Goal: Find specific page/section: Find specific page/section

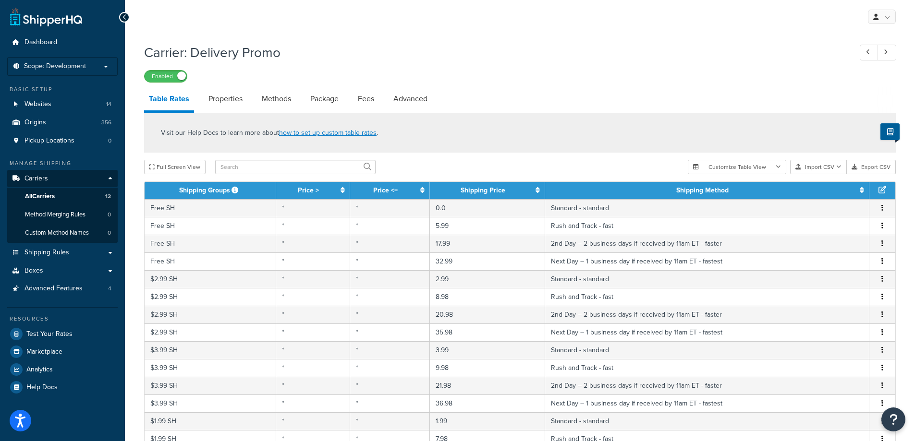
select select "1000"
click at [68, 195] on link "All Carriers 12" at bounding box center [62, 197] width 110 height 18
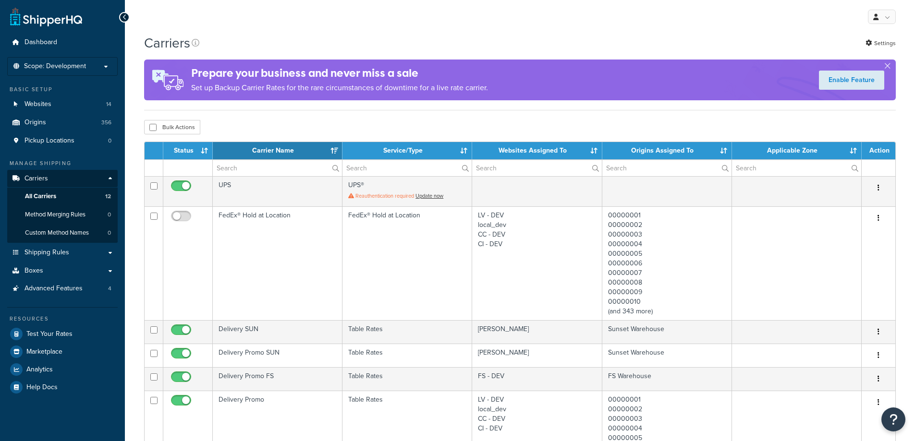
select select "15"
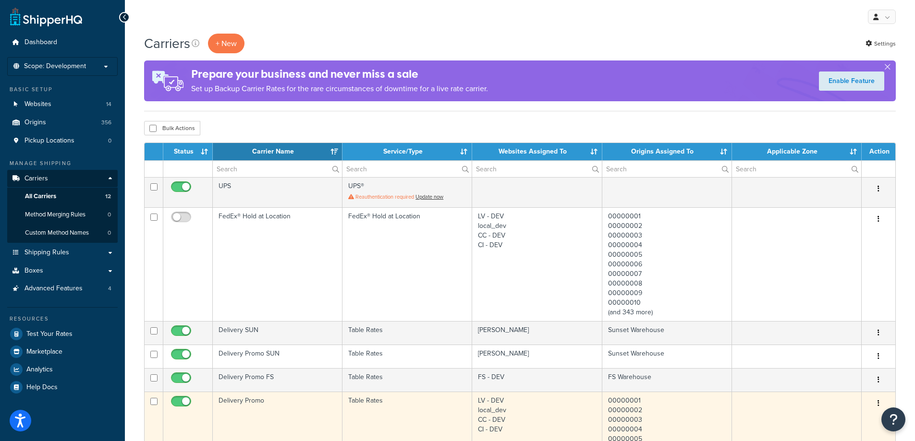
click at [298, 407] on td "Delivery Promo" at bounding box center [278, 449] width 130 height 114
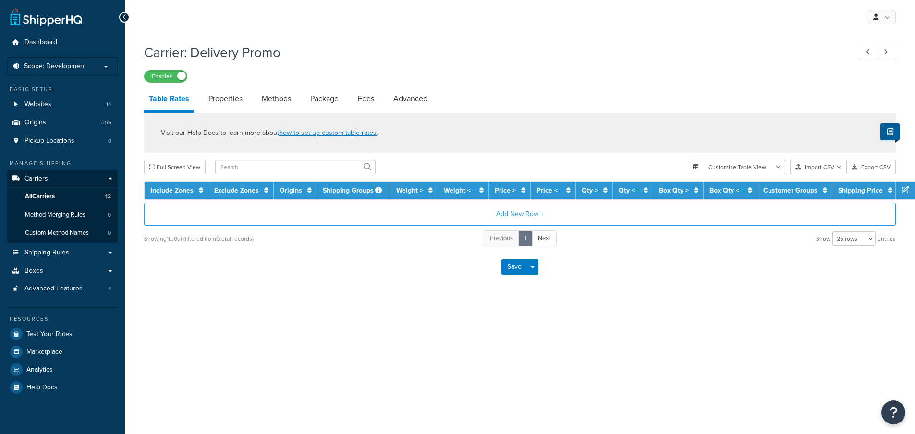
select select "25"
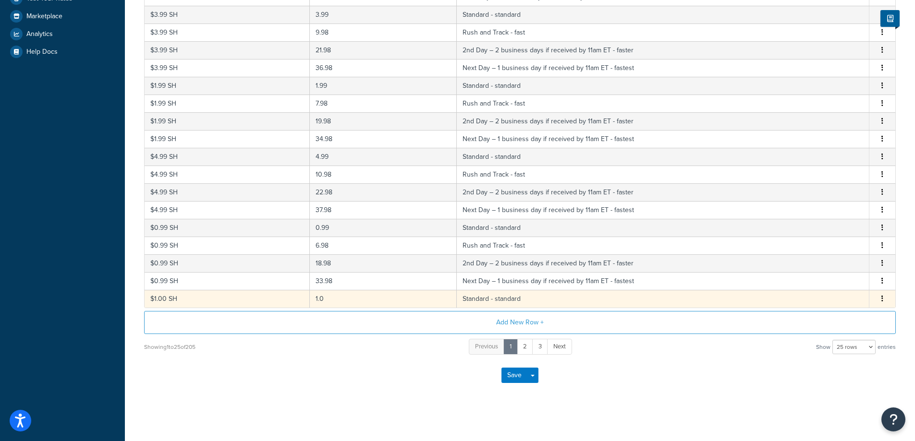
scroll to position [338, 0]
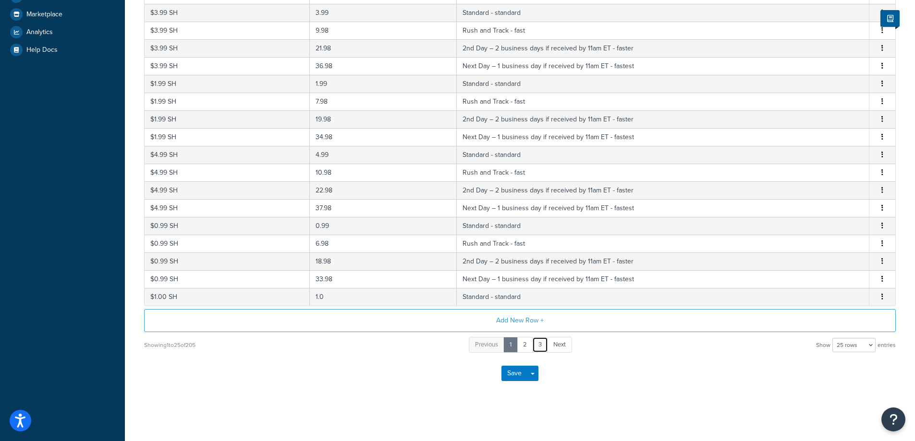
click at [541, 344] on link "3" at bounding box center [540, 345] width 16 height 16
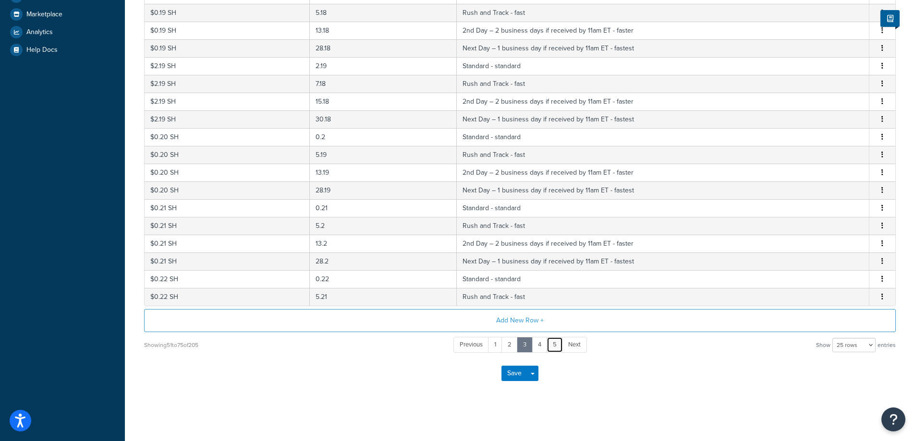
click at [558, 345] on link "5" at bounding box center [555, 345] width 16 height 16
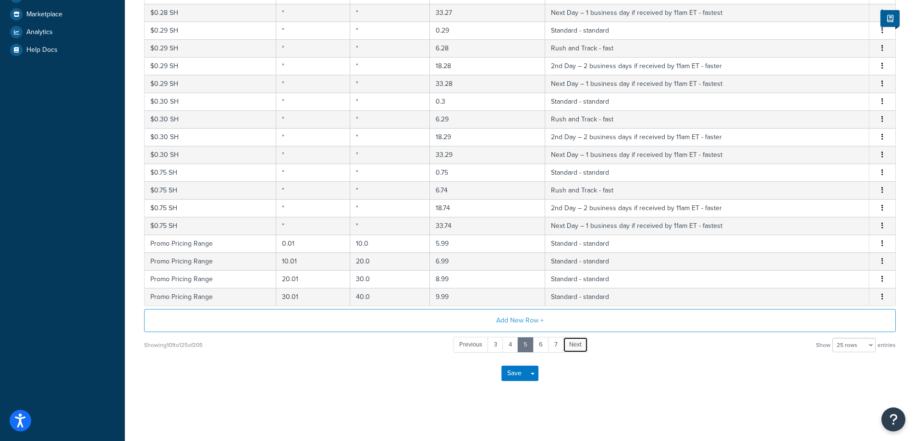
click at [578, 346] on span "Next" at bounding box center [575, 344] width 12 height 9
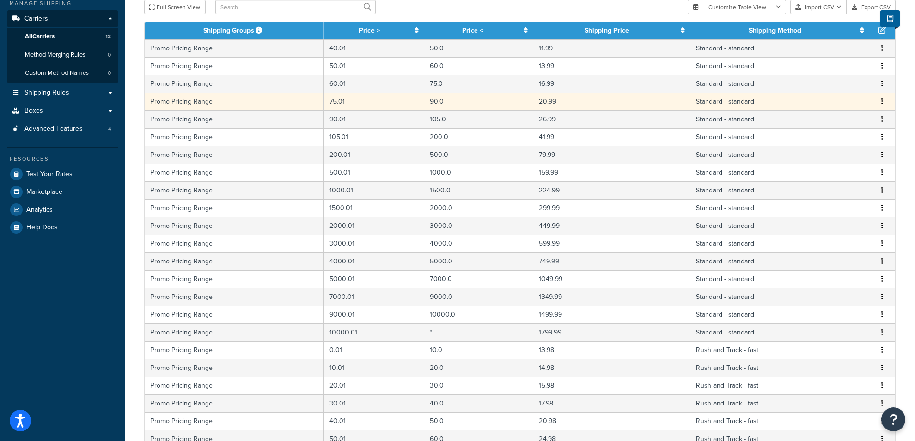
scroll to position [320, 0]
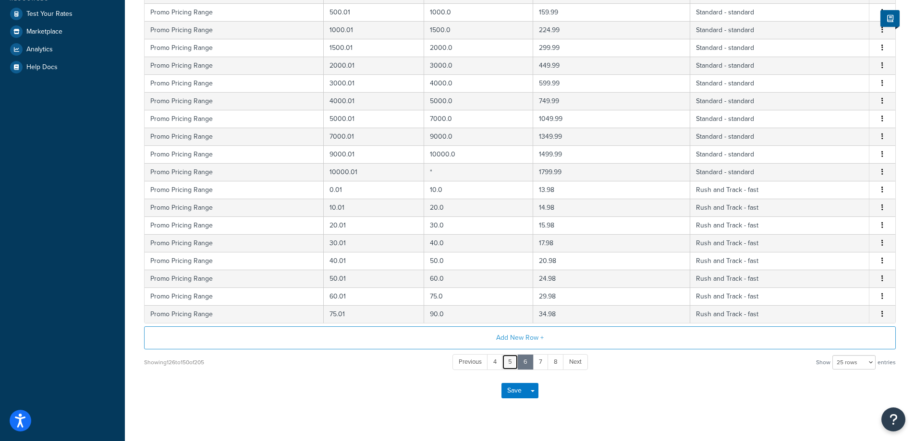
click at [510, 362] on link "5" at bounding box center [510, 362] width 16 height 16
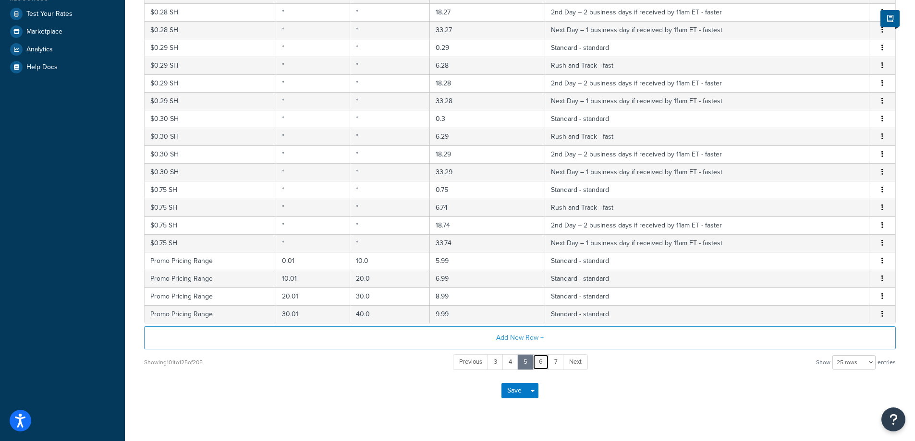
click at [542, 363] on link "6" at bounding box center [541, 362] width 16 height 16
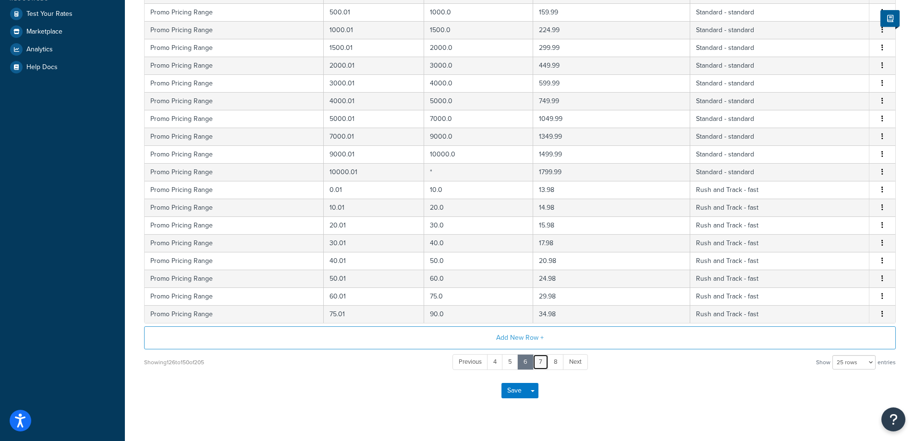
click at [543, 363] on link "7" at bounding box center [541, 362] width 16 height 16
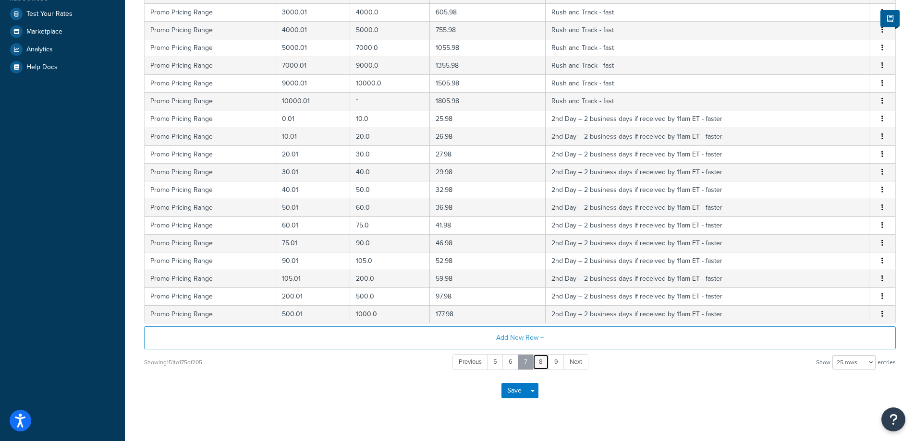
click at [543, 363] on link "8" at bounding box center [541, 362] width 16 height 16
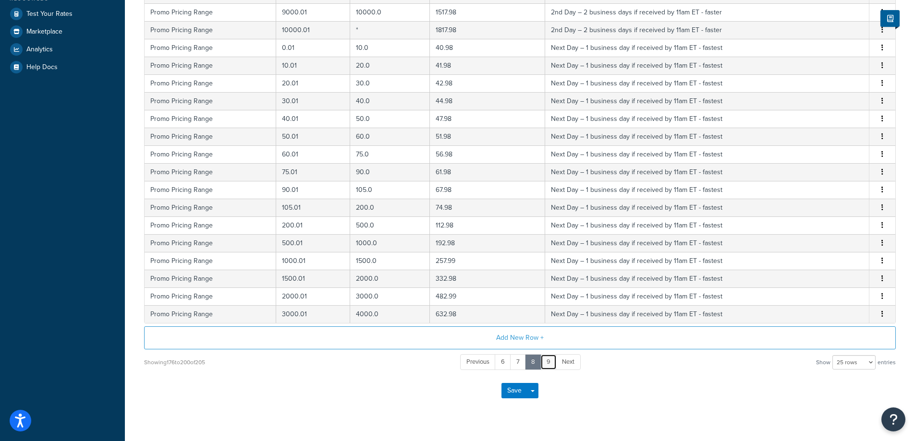
click at [549, 363] on link "9" at bounding box center [548, 362] width 16 height 16
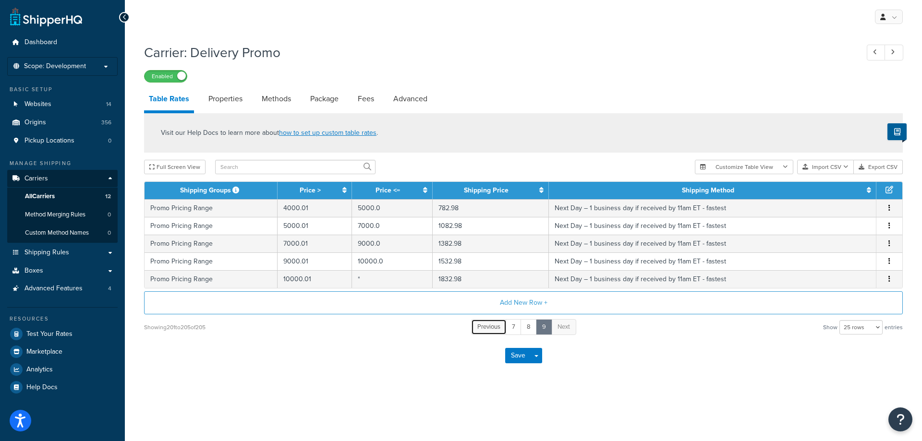
click at [491, 328] on span "Previous" at bounding box center [488, 326] width 23 height 9
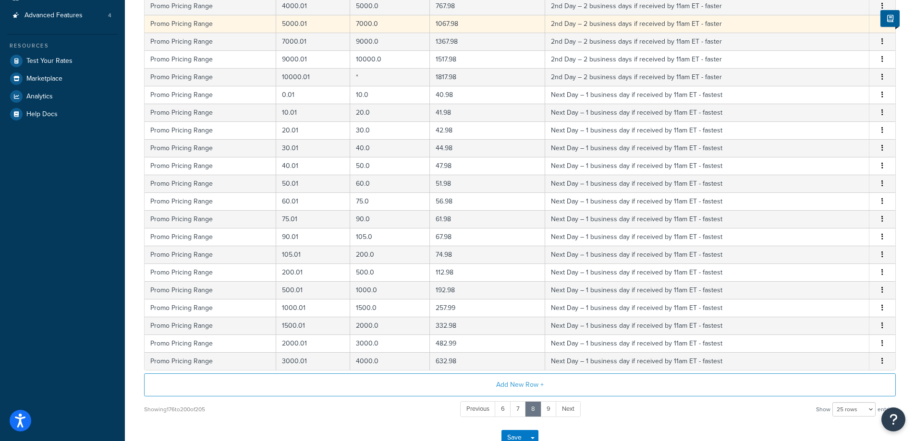
scroll to position [320, 0]
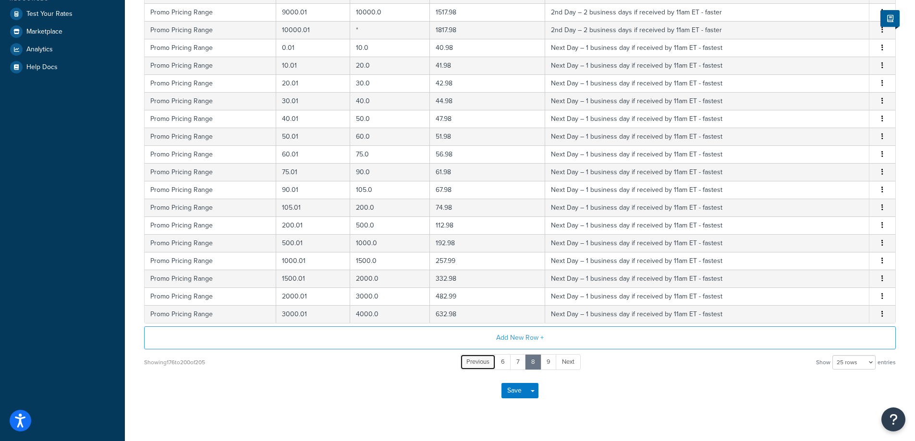
click at [478, 363] on span "Previous" at bounding box center [477, 361] width 23 height 9
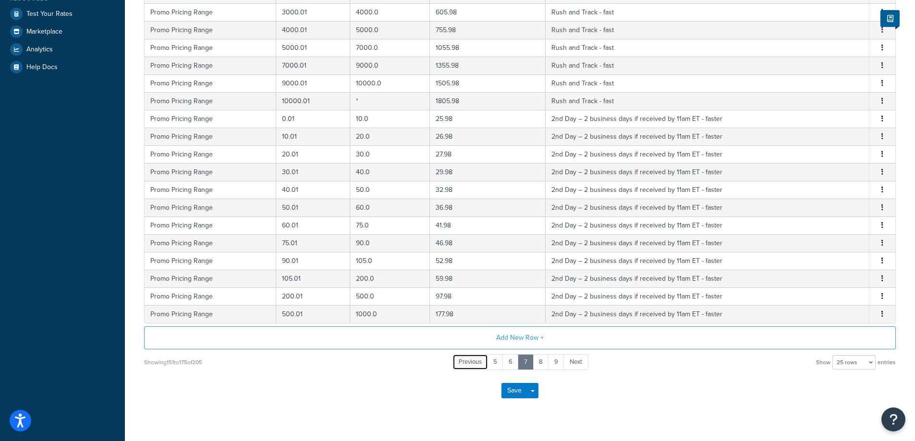
click at [478, 363] on span "Previous" at bounding box center [470, 361] width 23 height 9
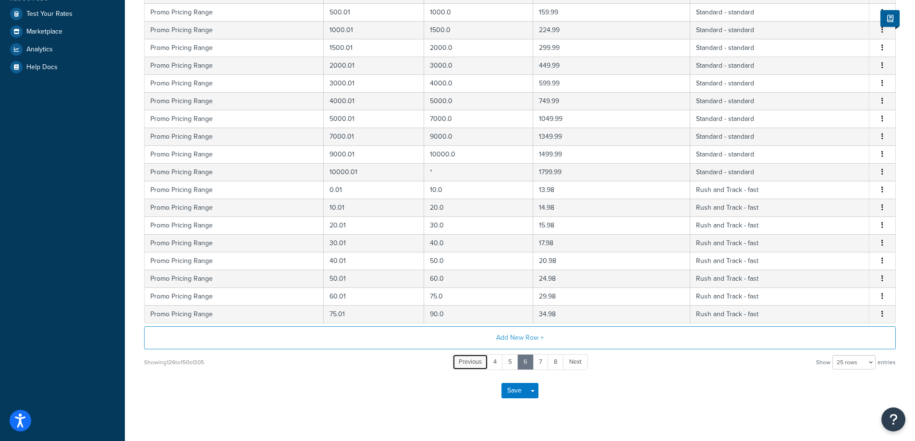
click at [478, 363] on span "Previous" at bounding box center [470, 361] width 23 height 9
